Goal: Task Accomplishment & Management: Manage account settings

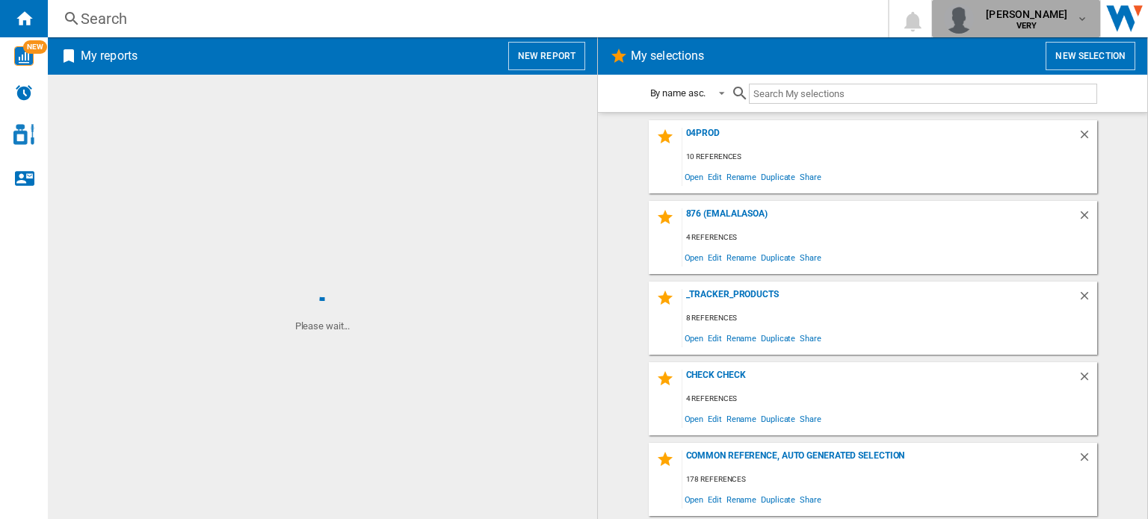
click at [999, 22] on span "VERY" at bounding box center [1026, 26] width 81 height 9
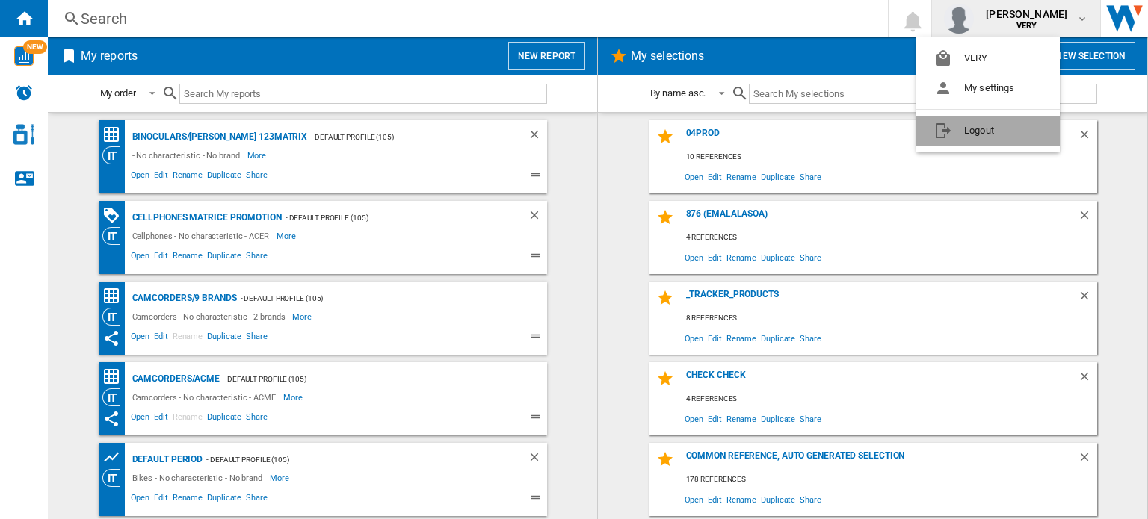
click at [978, 127] on button "Logout" at bounding box center [988, 131] width 144 height 30
